Goal: Check status: Check status

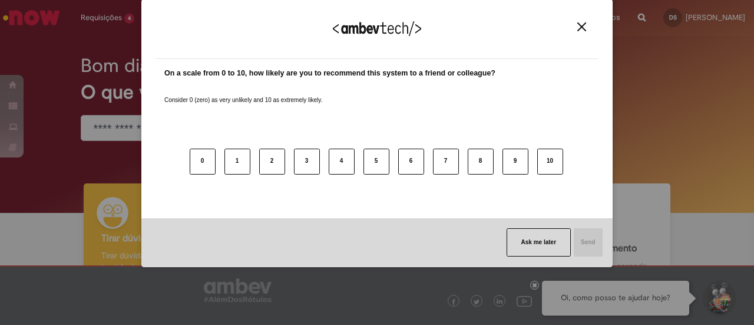
click at [582, 28] on img "Close" at bounding box center [581, 26] width 9 height 9
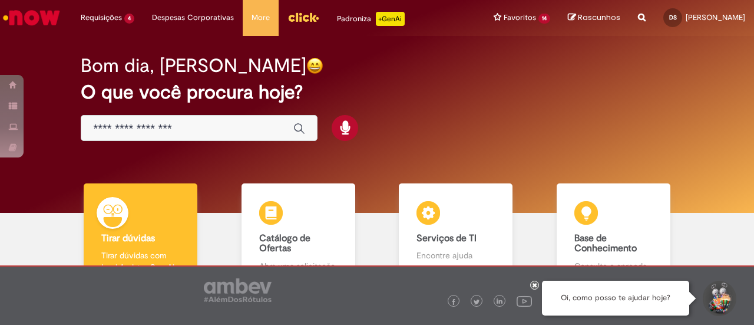
click at [455, 75] on div "Bom dia, [PERSON_NAME]" at bounding box center [377, 65] width 592 height 21
click at [534, 286] on icon at bounding box center [535, 285] width 5 height 6
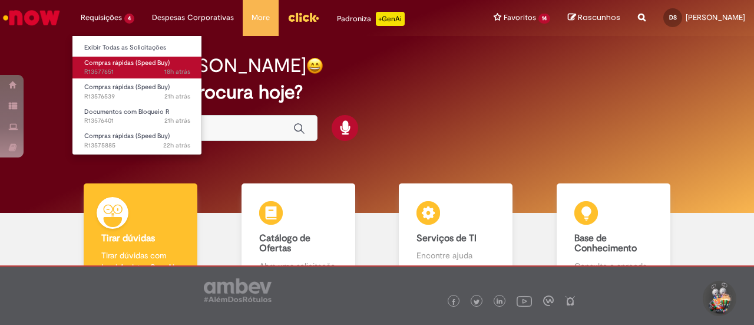
click at [127, 71] on span "18h atrás 18 horas atrás R13577651" at bounding box center [137, 71] width 106 height 9
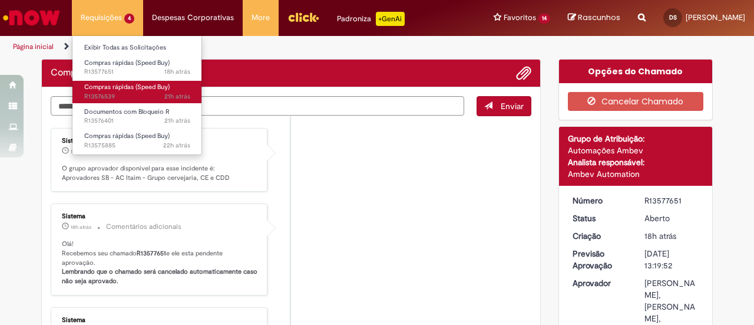
click at [137, 99] on span "21h atrás 21 horas atrás R13576539" at bounding box center [137, 96] width 106 height 9
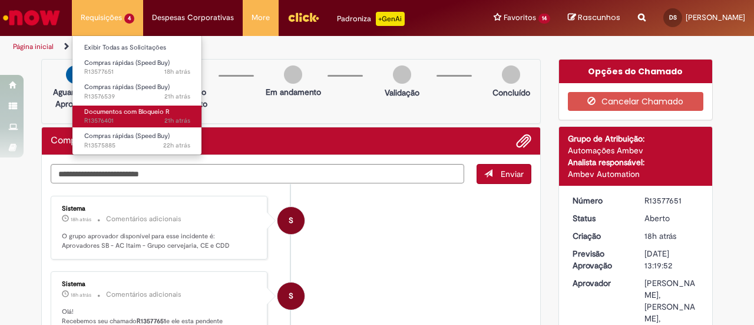
click at [147, 114] on span "Documentos com Bloqueio R" at bounding box center [126, 111] width 85 height 9
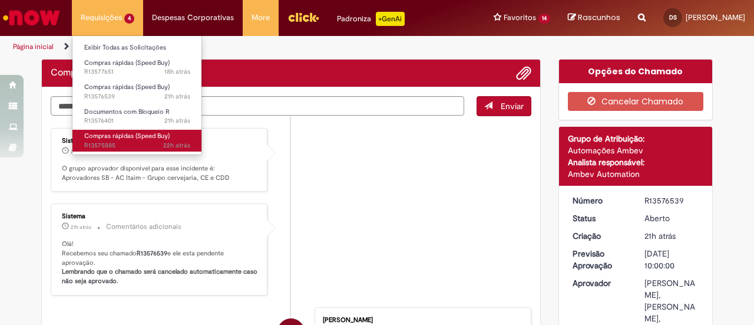
click at [159, 140] on span "Compras rápidas (Speed Buy)" at bounding box center [126, 135] width 85 height 9
